Goal: Information Seeking & Learning: Learn about a topic

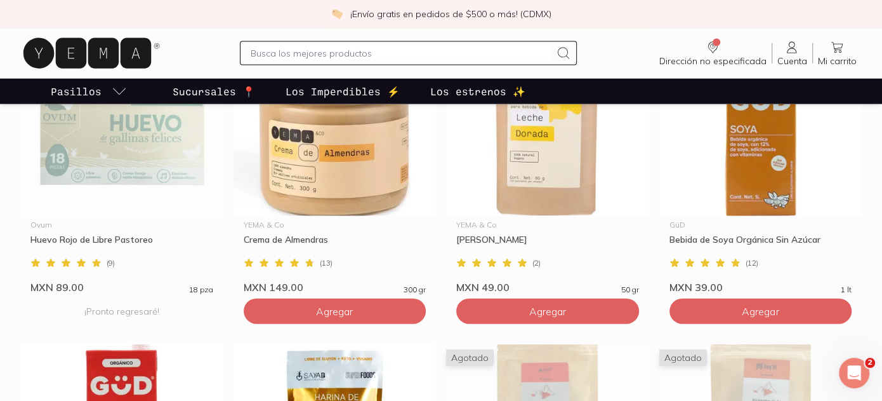
scroll to position [2095, 0]
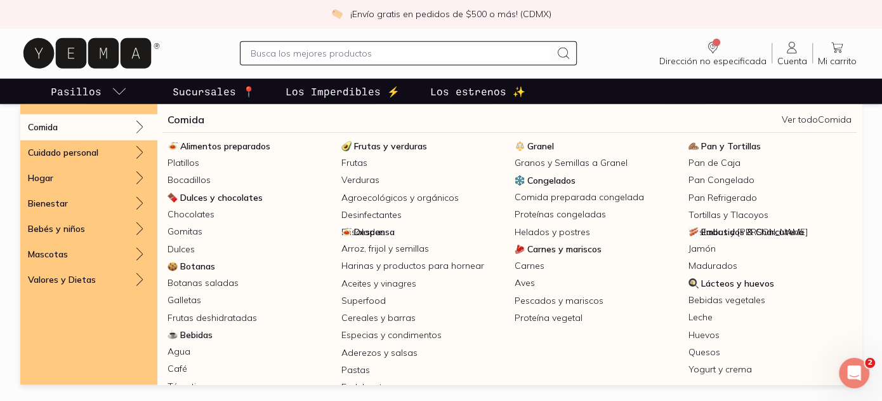
click at [112, 84] on icon "pasillo-todos-link" at bounding box center [119, 91] width 15 height 15
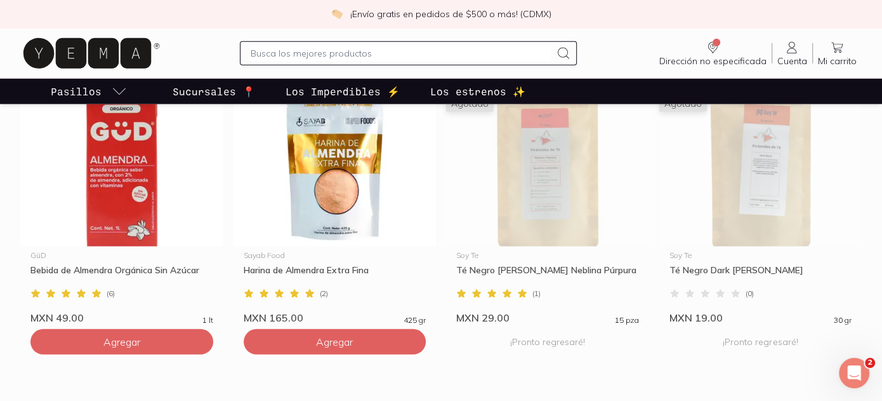
click at [95, 79] on link "Pasillos" at bounding box center [88, 91] width 81 height 25
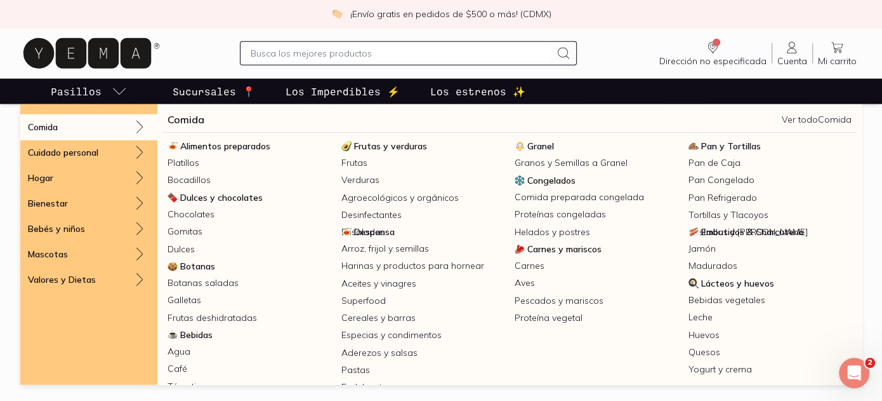
click at [112, 84] on icon "pasillo-todos-link" at bounding box center [119, 91] width 15 height 15
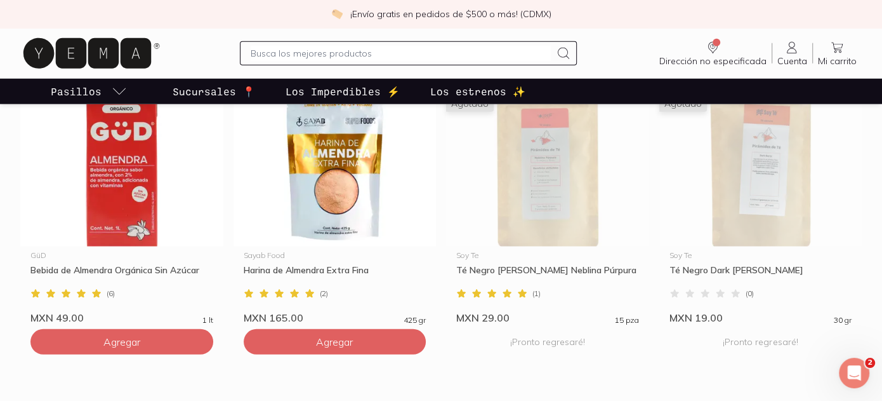
click at [112, 84] on icon "pasillo-todos-link" at bounding box center [119, 91] width 15 height 15
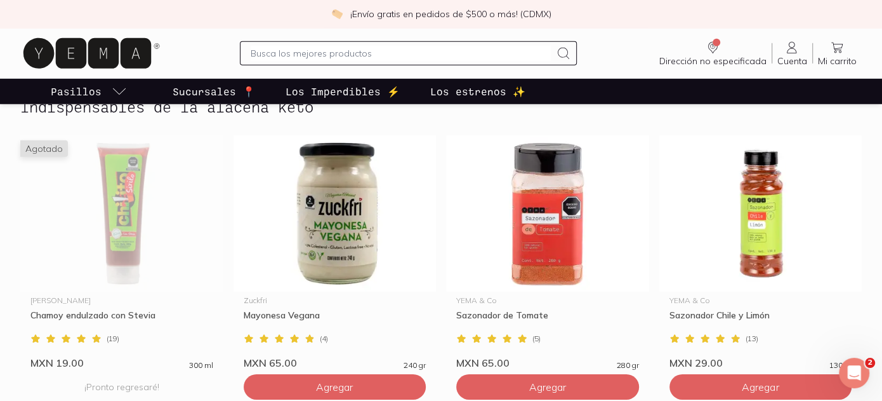
scroll to position [2285, 0]
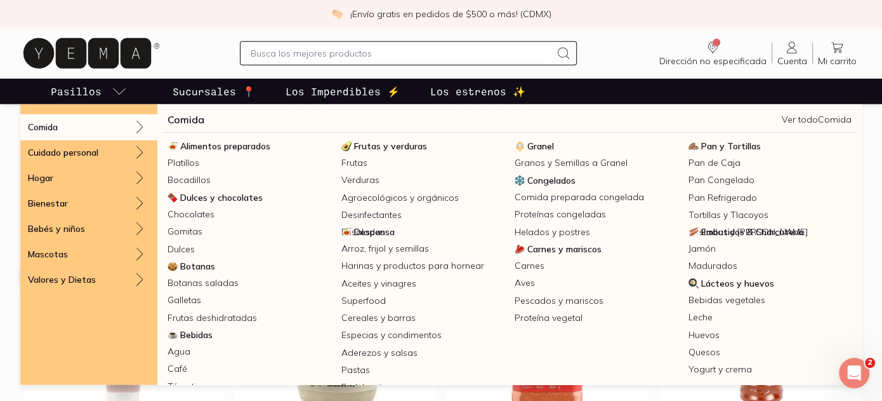
click at [84, 84] on p "Pasillos" at bounding box center [76, 91] width 51 height 15
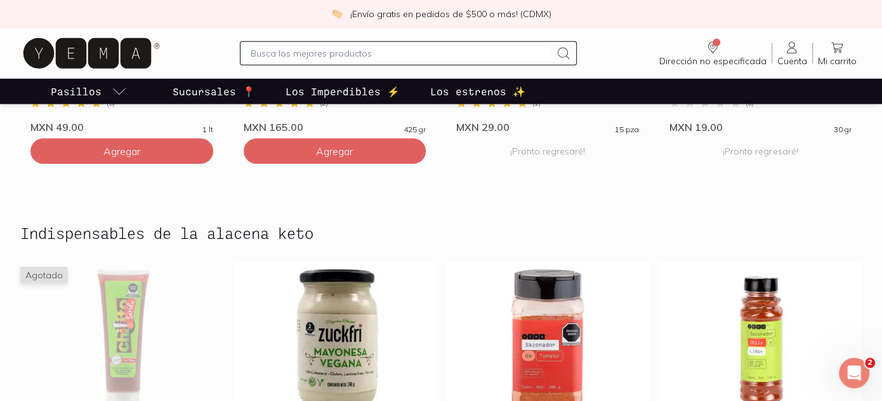
click at [84, 84] on p "Pasillos" at bounding box center [76, 91] width 51 height 15
click at [294, 46] on input "text" at bounding box center [401, 53] width 300 height 15
click at [278, 46] on input "text" at bounding box center [401, 53] width 300 height 15
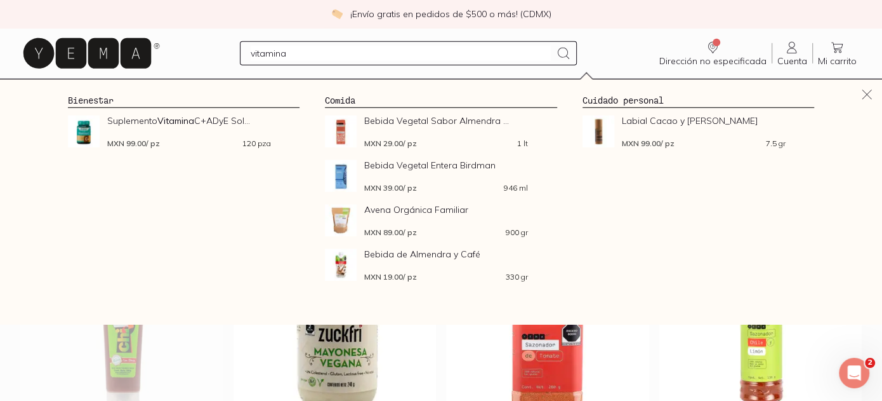
type input "vitaminas"
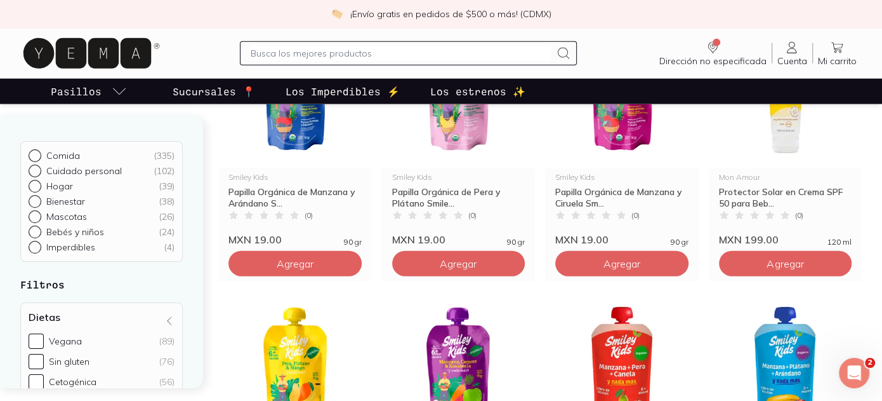
scroll to position [2031, 0]
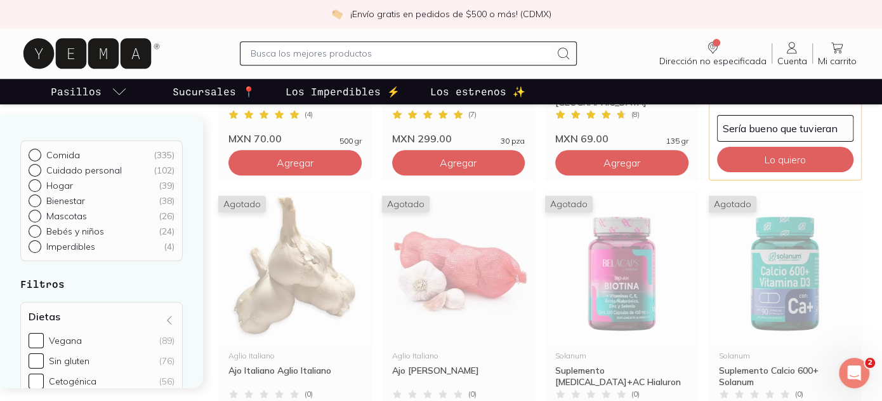
scroll to position [634, 0]
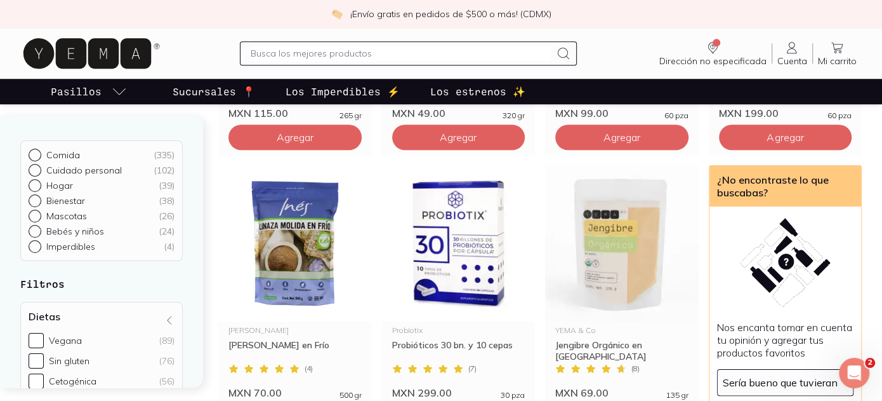
click at [70, 39] on icon at bounding box center [87, 53] width 128 height 30
